Goal: Task Accomplishment & Management: Manage account settings

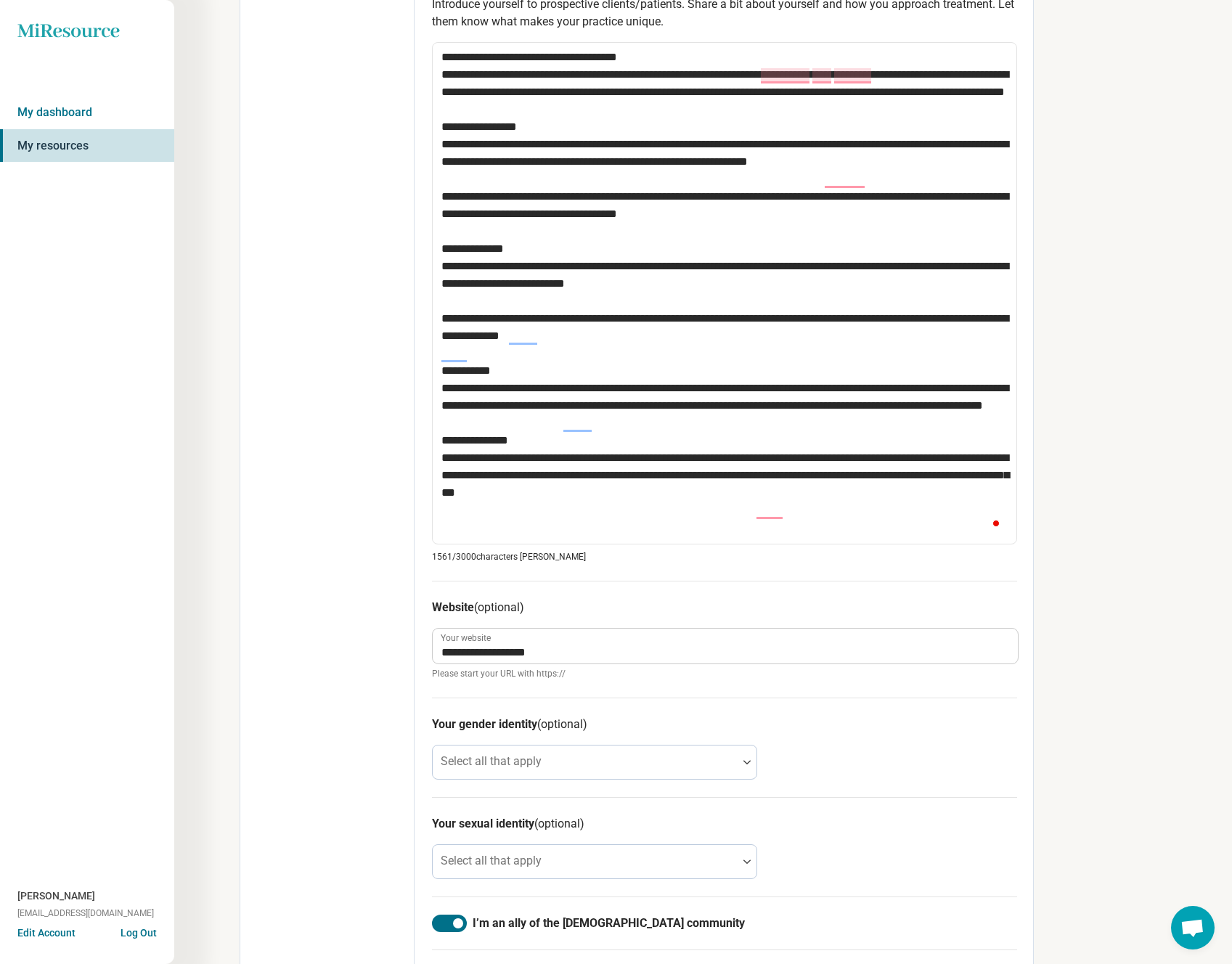
scroll to position [8, 0]
type textarea "**********"
type textarea "*"
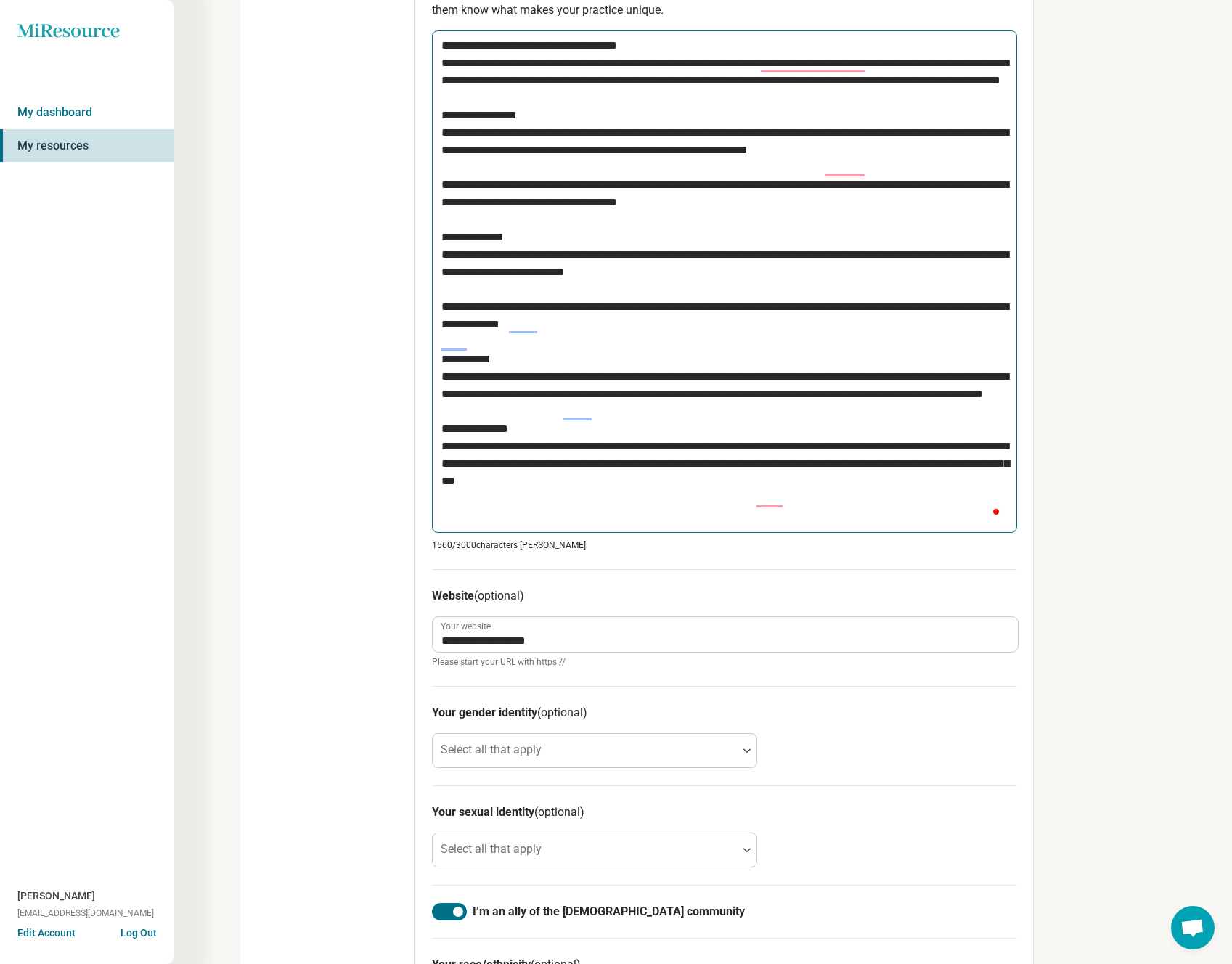
scroll to position [780, 0]
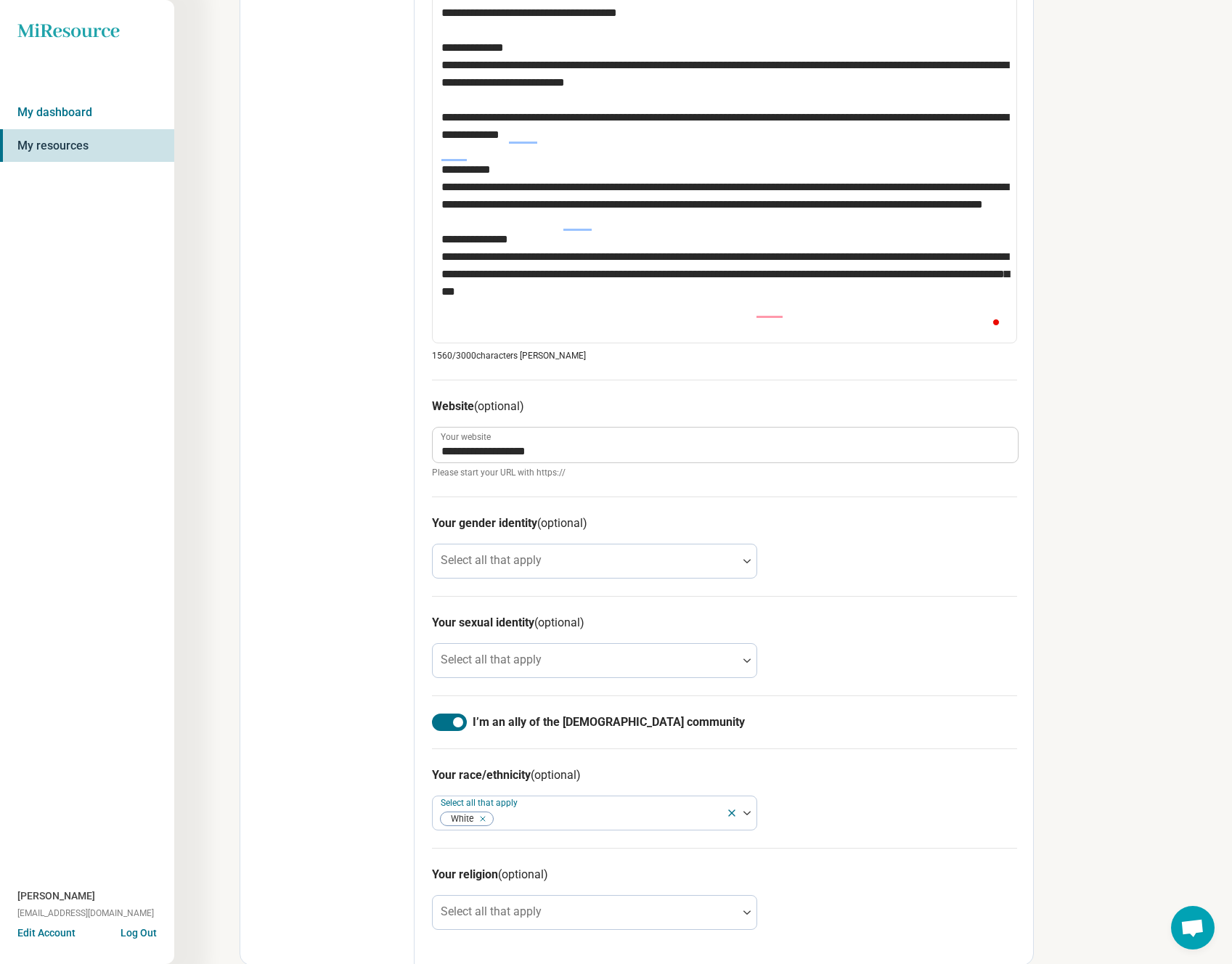
type textarea "**********"
click at [930, 768] on h3 "Your race/ethnicity (optional)" at bounding box center [724, 775] width 585 height 17
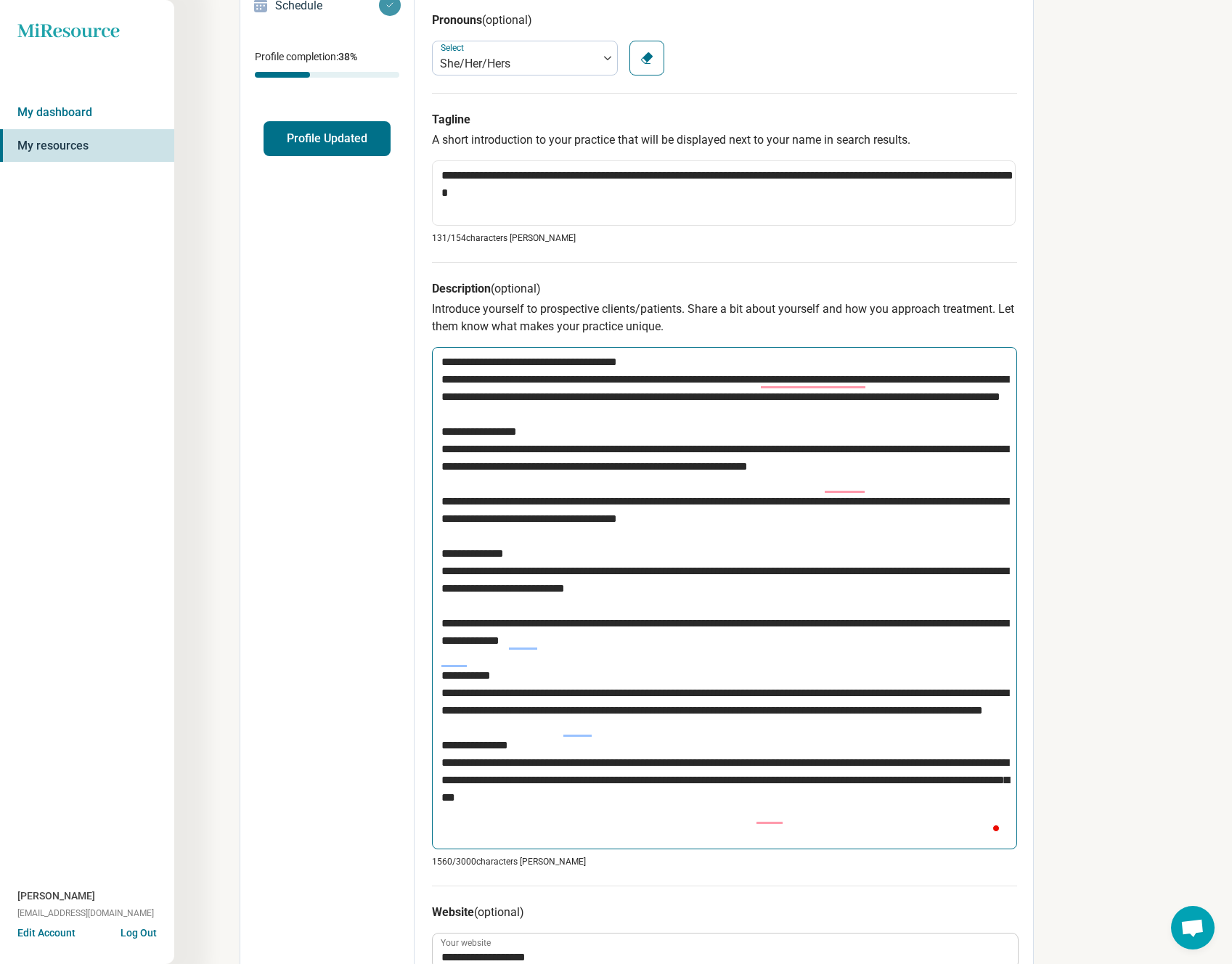
scroll to position [0, 0]
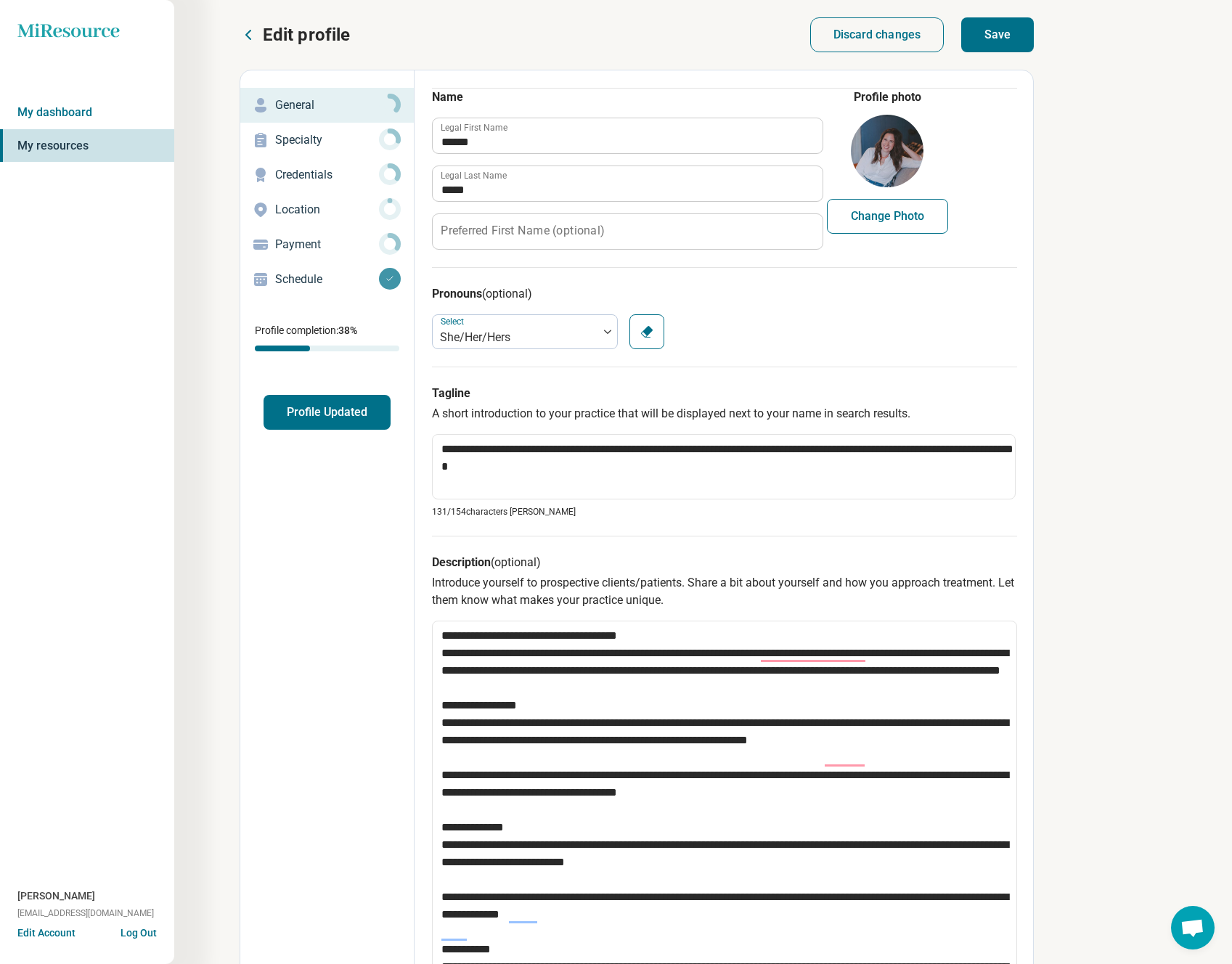
click at [995, 40] on button "Save" at bounding box center [997, 34] width 73 height 35
click at [999, 33] on button "Save" at bounding box center [997, 34] width 73 height 35
click at [1024, 38] on button "Save" at bounding box center [997, 34] width 73 height 35
click at [388, 148] on circle at bounding box center [390, 139] width 17 height 17
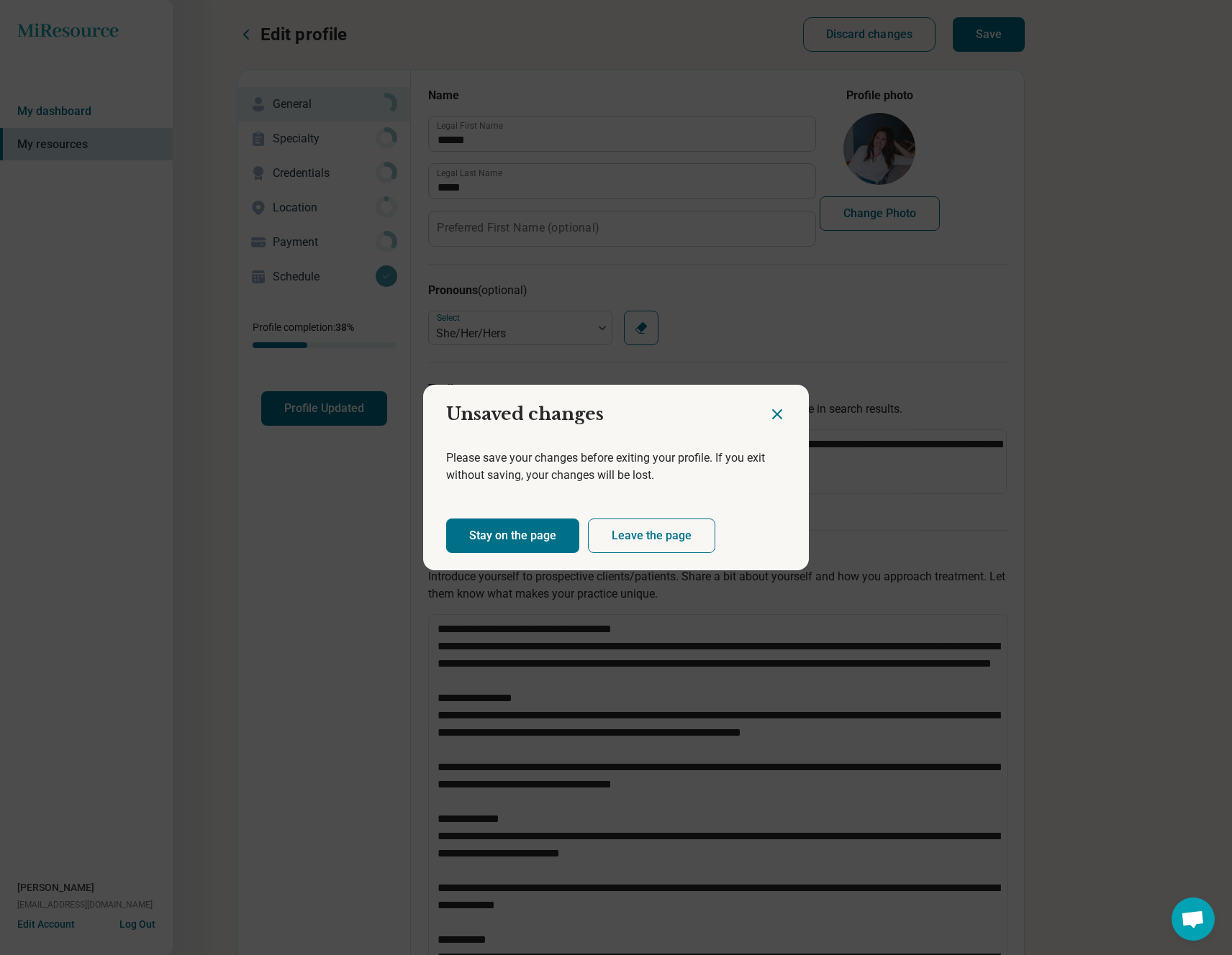
click at [530, 543] on button "Stay on the page" at bounding box center [512, 535] width 133 height 35
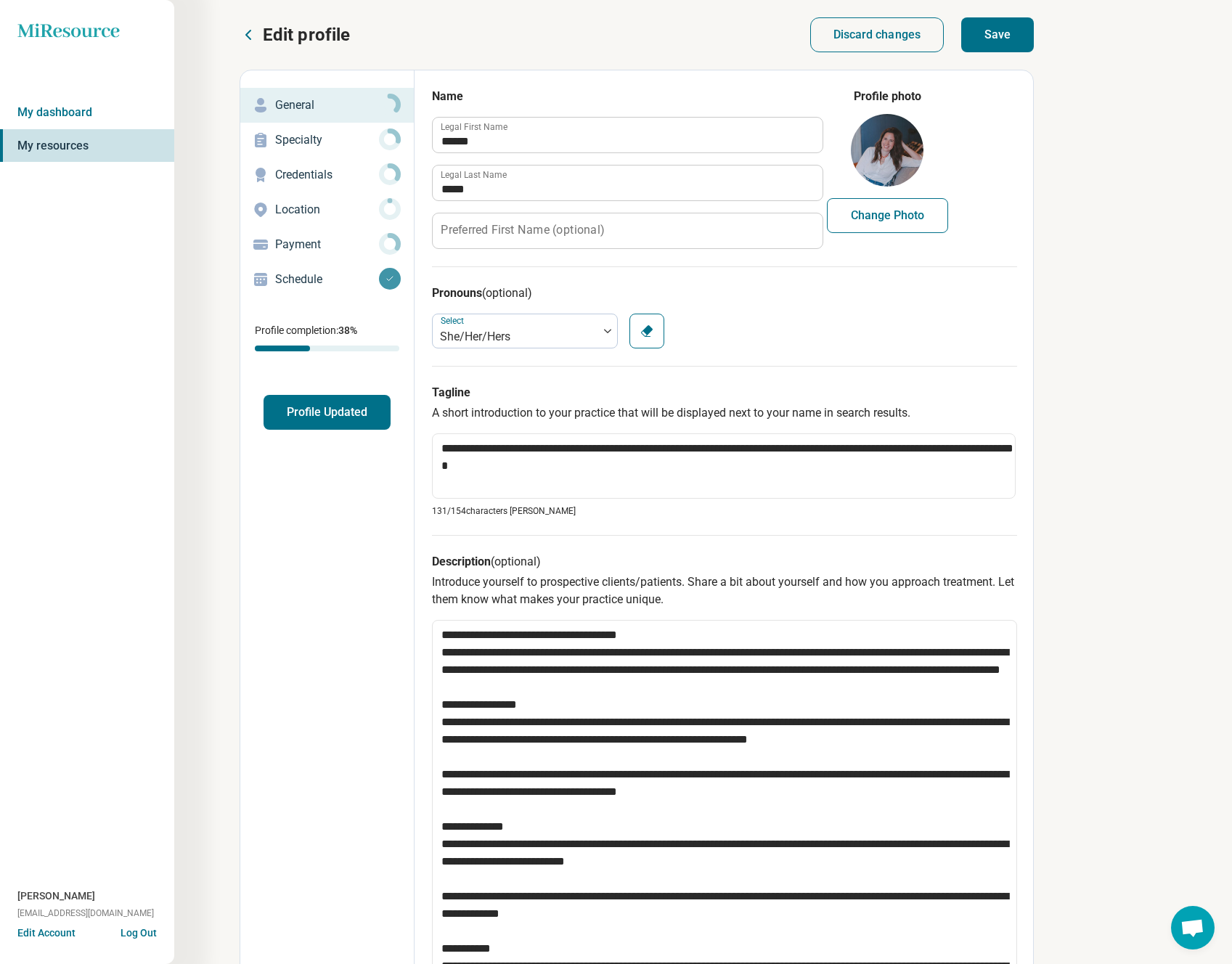
click at [989, 40] on button "Save" at bounding box center [997, 34] width 73 height 35
type textarea "*"
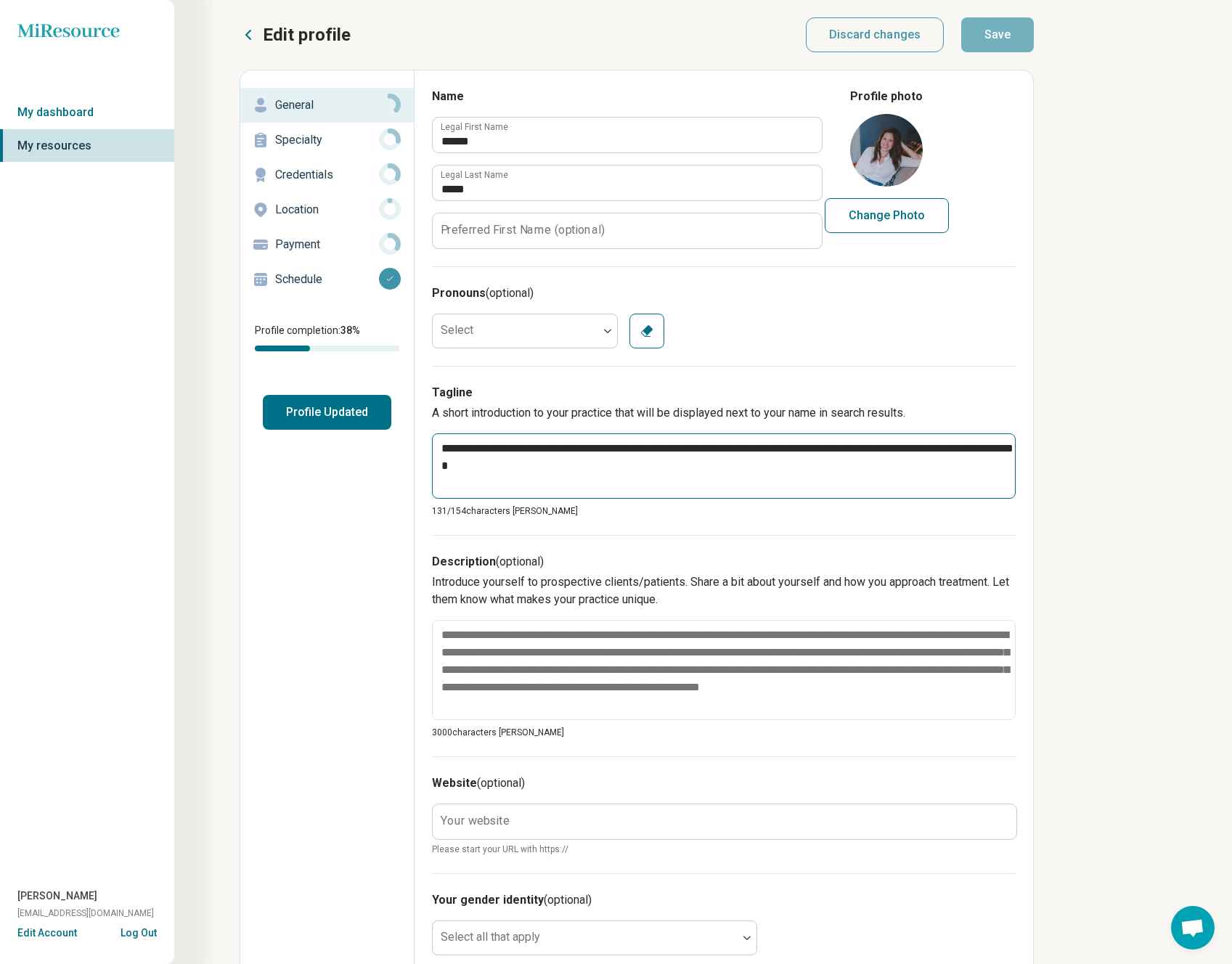
scroll to position [378, 0]
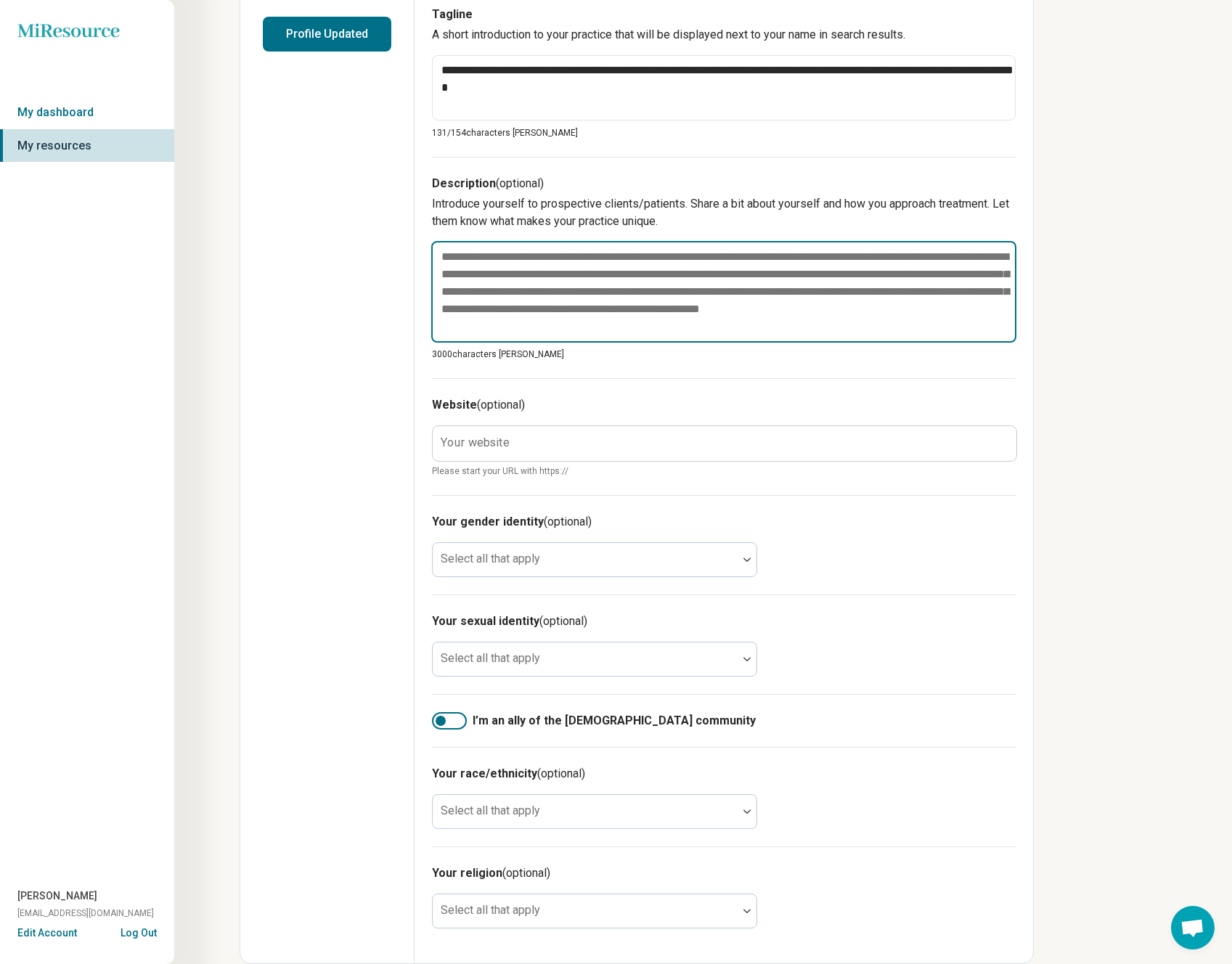
click at [700, 266] on textarea at bounding box center [724, 291] width 585 height 102
type textarea "*"
